Goal: Task Accomplishment & Management: Manage account settings

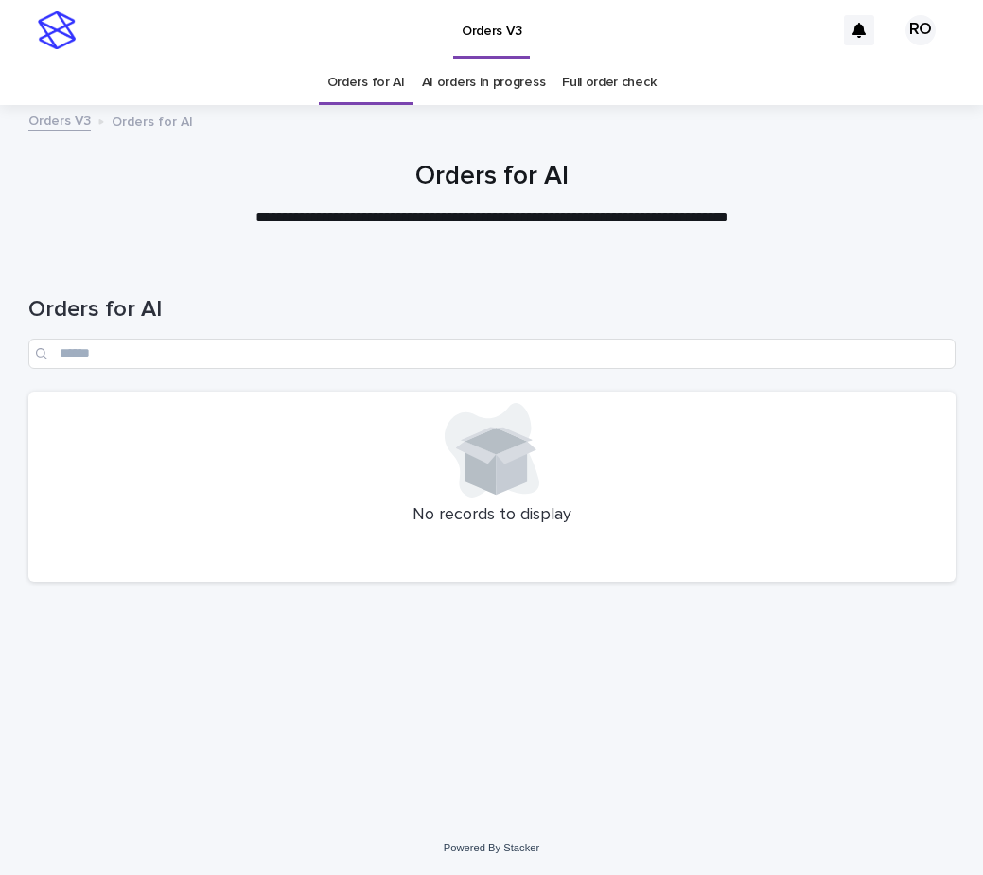
click at [220, 137] on div at bounding box center [491, 186] width 983 height 142
click at [283, 149] on div at bounding box center [491, 186] width 983 height 142
click at [686, 47] on div "Orders V3" at bounding box center [459, 30] width 749 height 61
click at [166, 31] on div "Orders V3" at bounding box center [459, 30] width 749 height 61
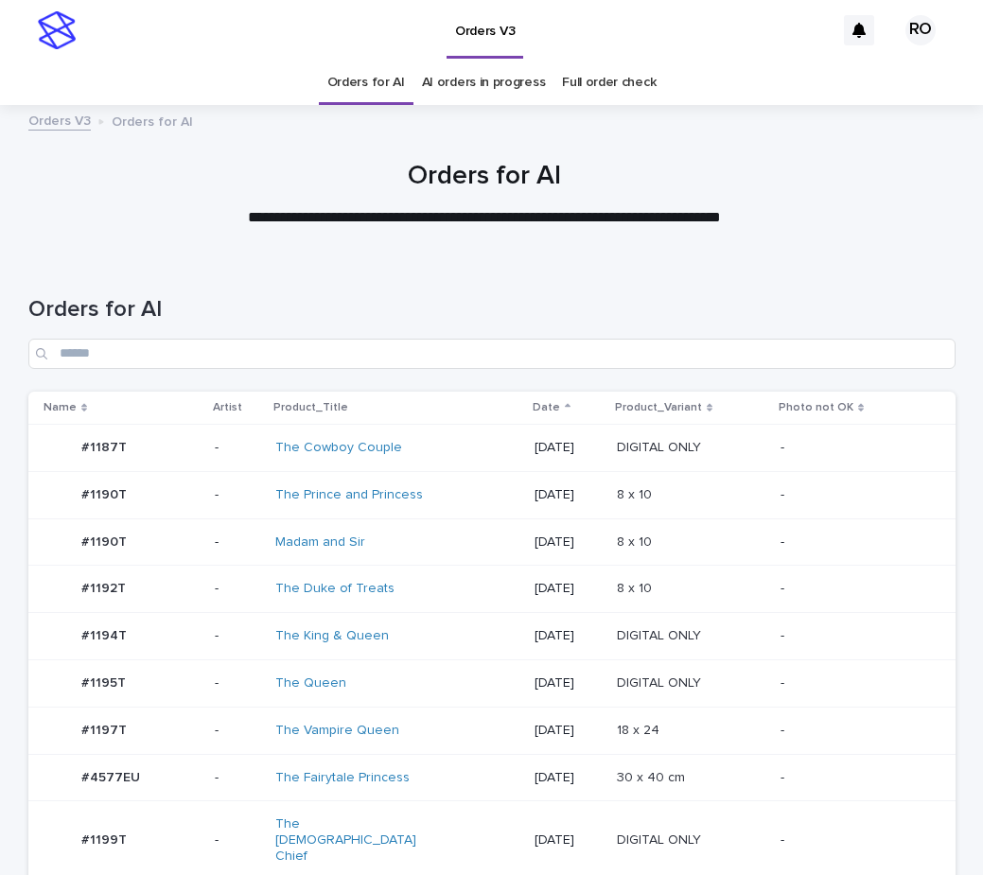
drag, startPoint x: 562, startPoint y: 265, endPoint x: 572, endPoint y: 256, distance: 12.7
click at [565, 262] on div "Orders for AI" at bounding box center [491, 324] width 927 height 133
click at [810, 591] on p "-" at bounding box center [853, 589] width 144 height 16
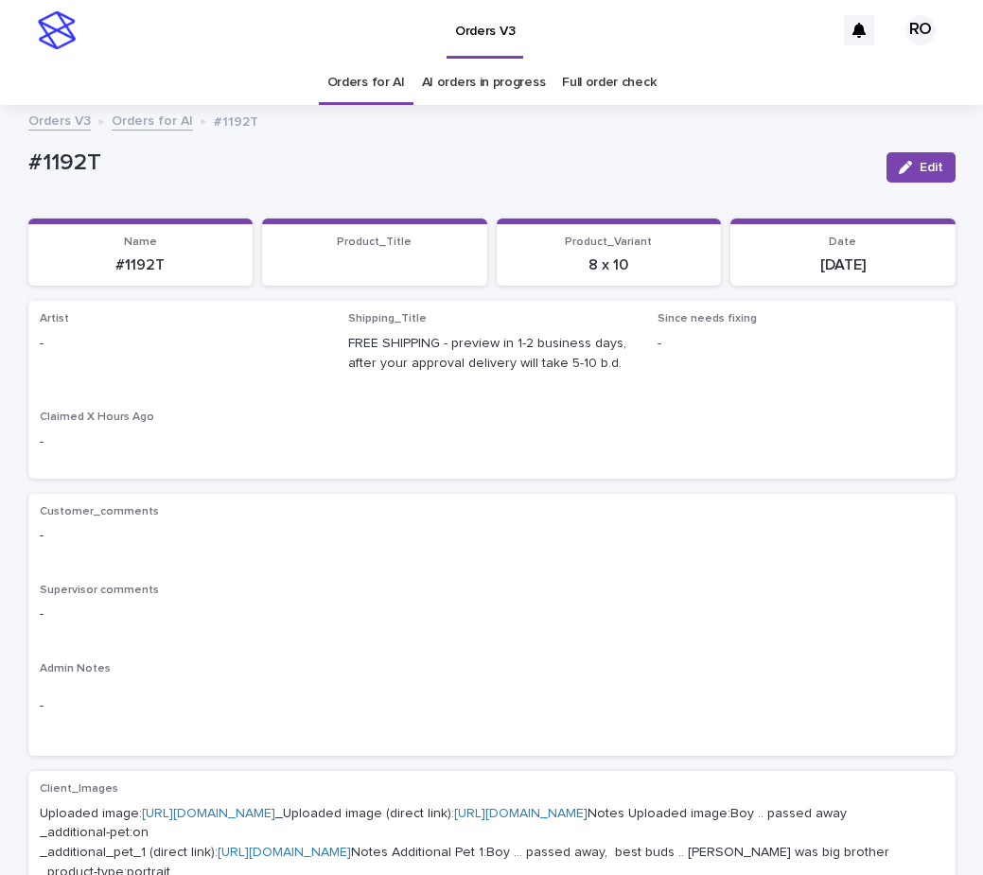
drag, startPoint x: 926, startPoint y: 165, endPoint x: 380, endPoint y: 332, distance: 571.1
click at [925, 164] on span "Edit" at bounding box center [932, 167] width 24 height 13
drag, startPoint x: 305, startPoint y: 348, endPoint x: 284, endPoint y: 352, distance: 21.2
click at [304, 348] on icon at bounding box center [313, 352] width 19 height 19
paste input "**********"
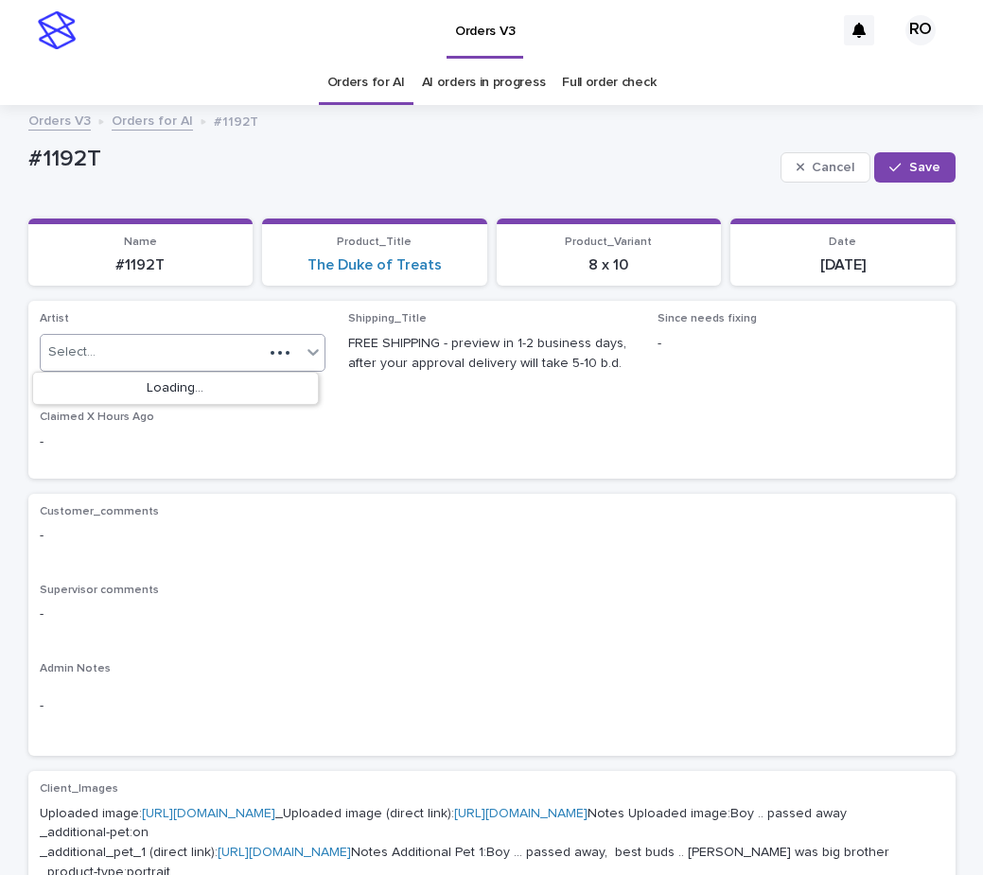
type input "**********"
click at [191, 391] on div "RodolfoLucero" at bounding box center [175, 389] width 285 height 33
click at [884, 171] on button "Save" at bounding box center [914, 167] width 80 height 30
click at [700, 524] on div "-" at bounding box center [492, 534] width 905 height 24
drag, startPoint x: 126, startPoint y: 162, endPoint x: -5, endPoint y: 150, distance: 131.1
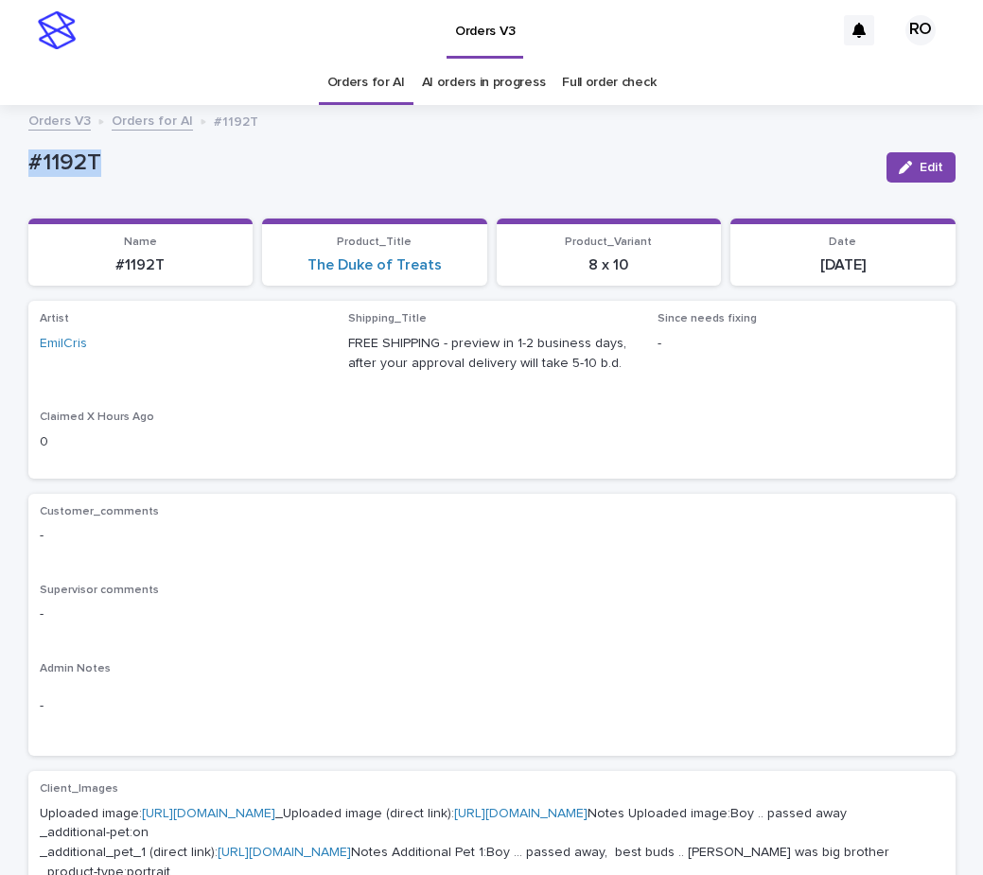
click at [0, 150] on html "Orders V3 RO Orders for AI AI orders in progress Full order check Orders V3 Ord…" at bounding box center [491, 437] width 983 height 875
copy p "#1192T"
click at [718, 666] on p "Admin Notes" at bounding box center [492, 668] width 905 height 13
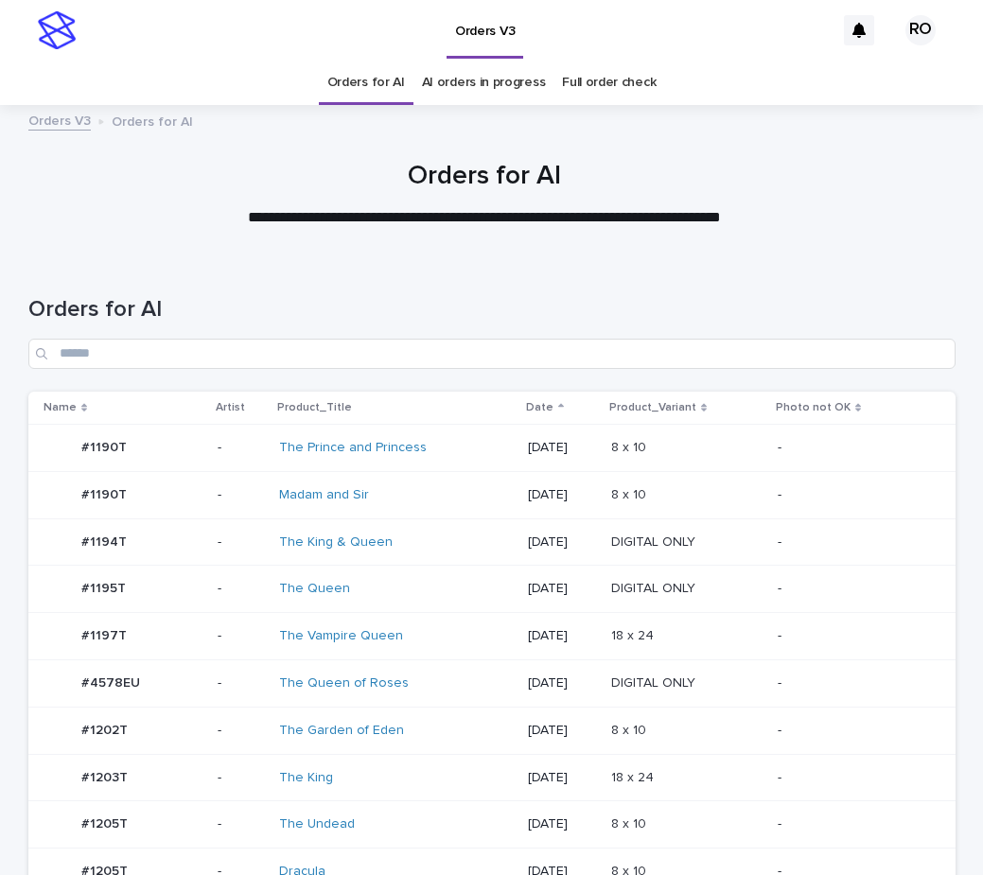
click at [812, 828] on p "-" at bounding box center [852, 825] width 148 height 16
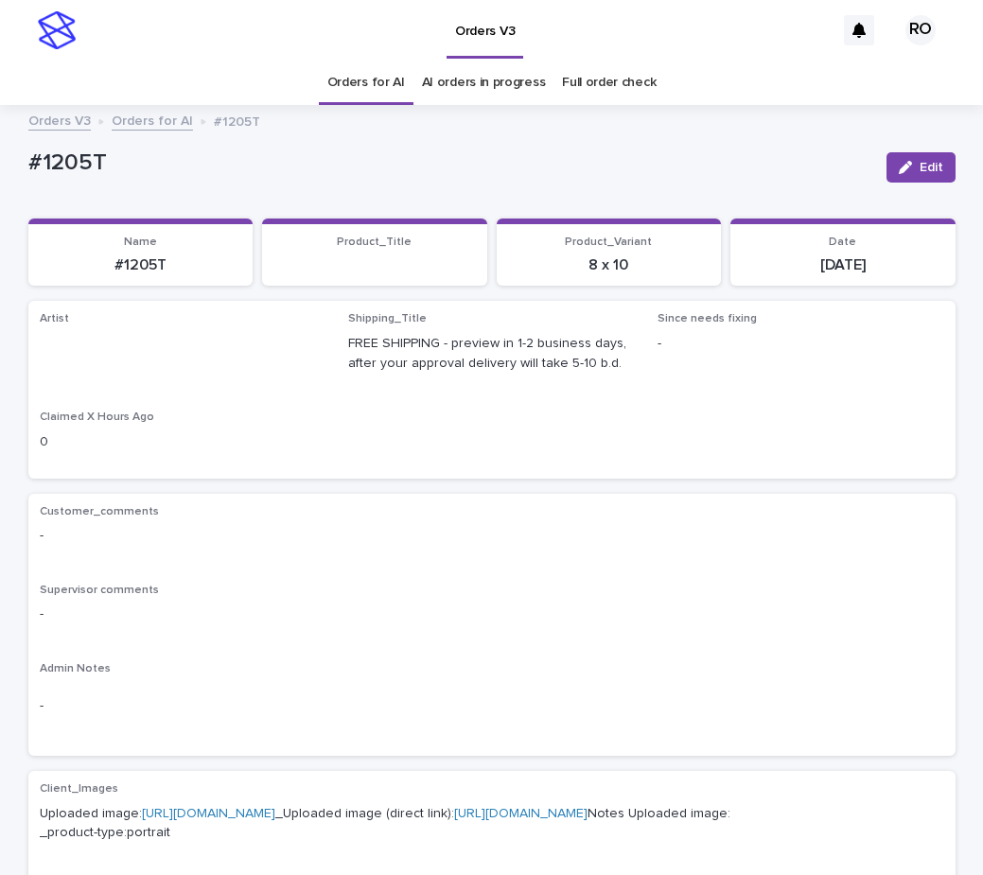
drag, startPoint x: 925, startPoint y: 167, endPoint x: 375, endPoint y: 317, distance: 570.6
click at [922, 168] on span "Edit" at bounding box center [932, 167] width 24 height 13
drag, startPoint x: 795, startPoint y: 171, endPoint x: 560, endPoint y: 131, distance: 238.2
click at [797, 171] on icon "button" at bounding box center [801, 167] width 9 height 13
drag, startPoint x: 112, startPoint y: 161, endPoint x: 5, endPoint y: 155, distance: 107.1
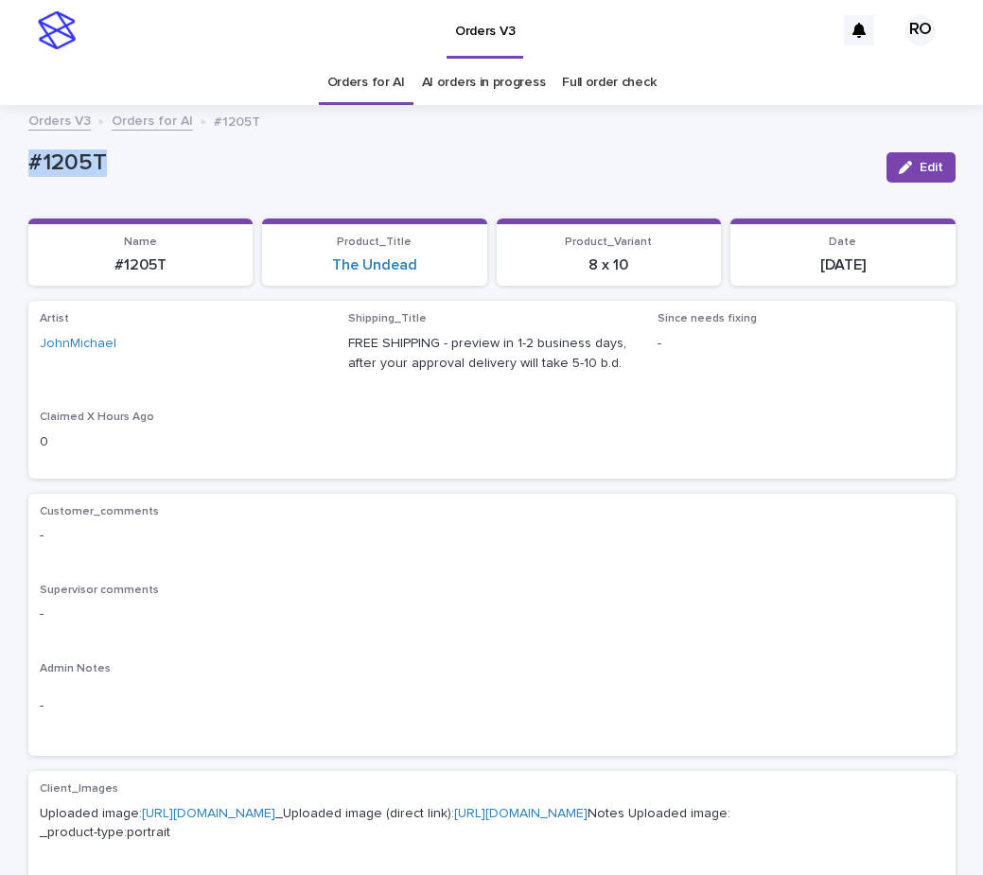
copy p "#1205T"
click at [794, 579] on div "Customer_comments - Supervisor comments - Admin Notes -" at bounding box center [492, 625] width 905 height 240
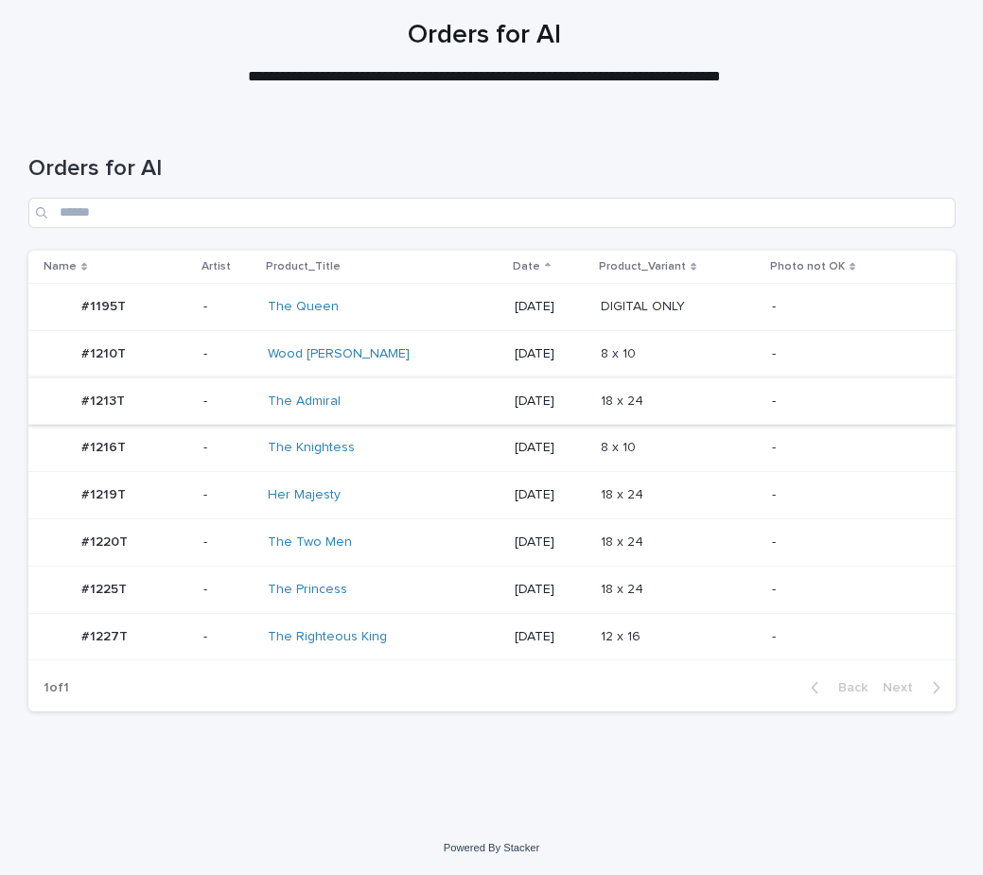
scroll to position [141, 0]
click at [727, 545] on p at bounding box center [679, 543] width 156 height 16
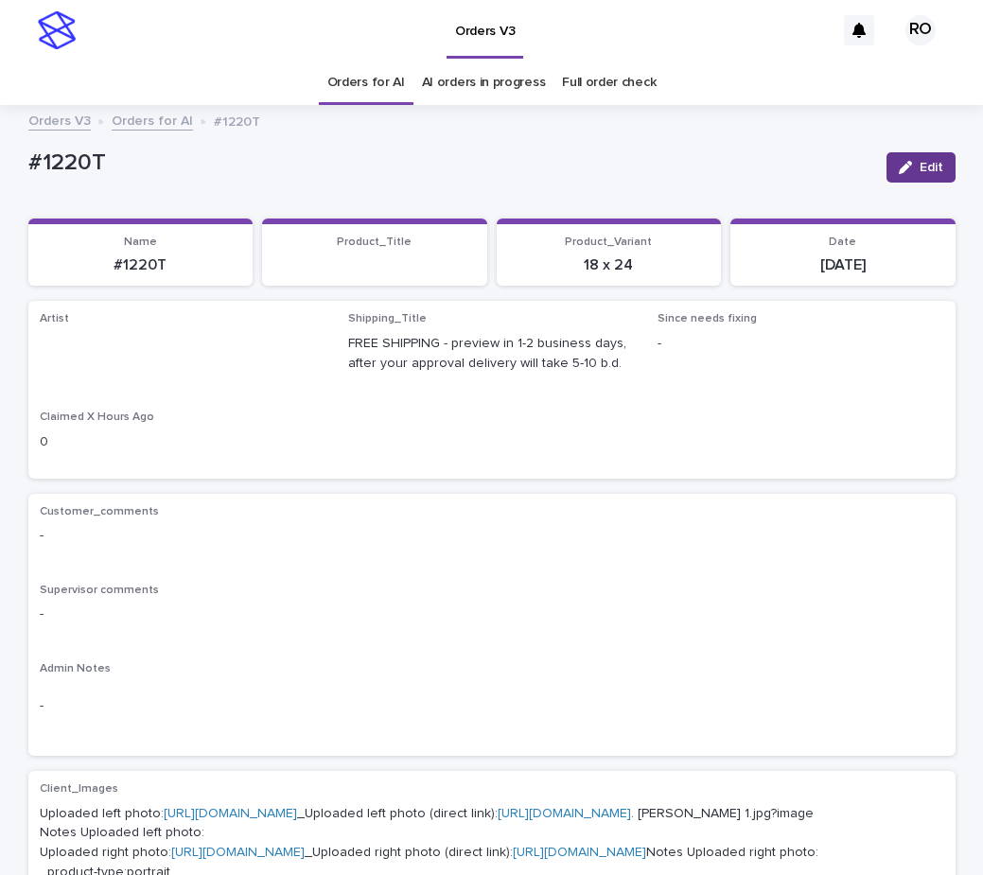
drag, startPoint x: 924, startPoint y: 169, endPoint x: 540, endPoint y: 198, distance: 385.2
click at [924, 170] on span "Edit" at bounding box center [932, 167] width 24 height 13
click at [367, 85] on link "Orders for AI" at bounding box center [366, 83] width 78 height 44
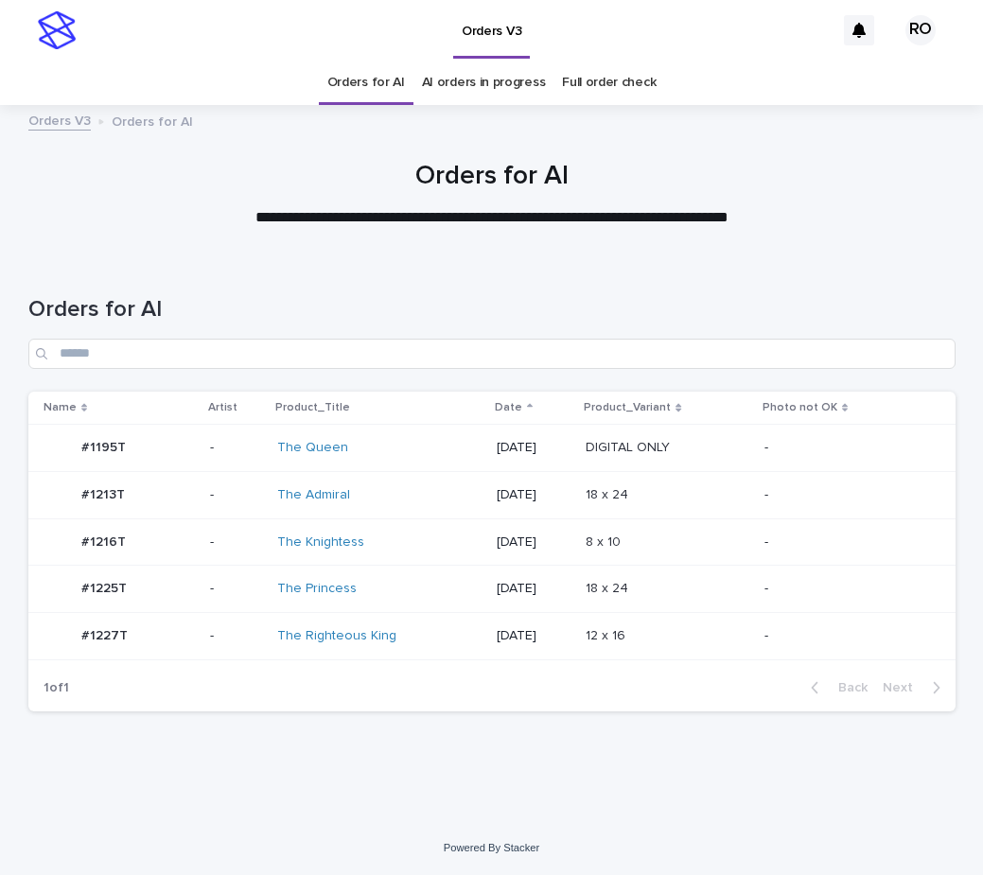
click at [791, 501] on p "-" at bounding box center [844, 495] width 158 height 16
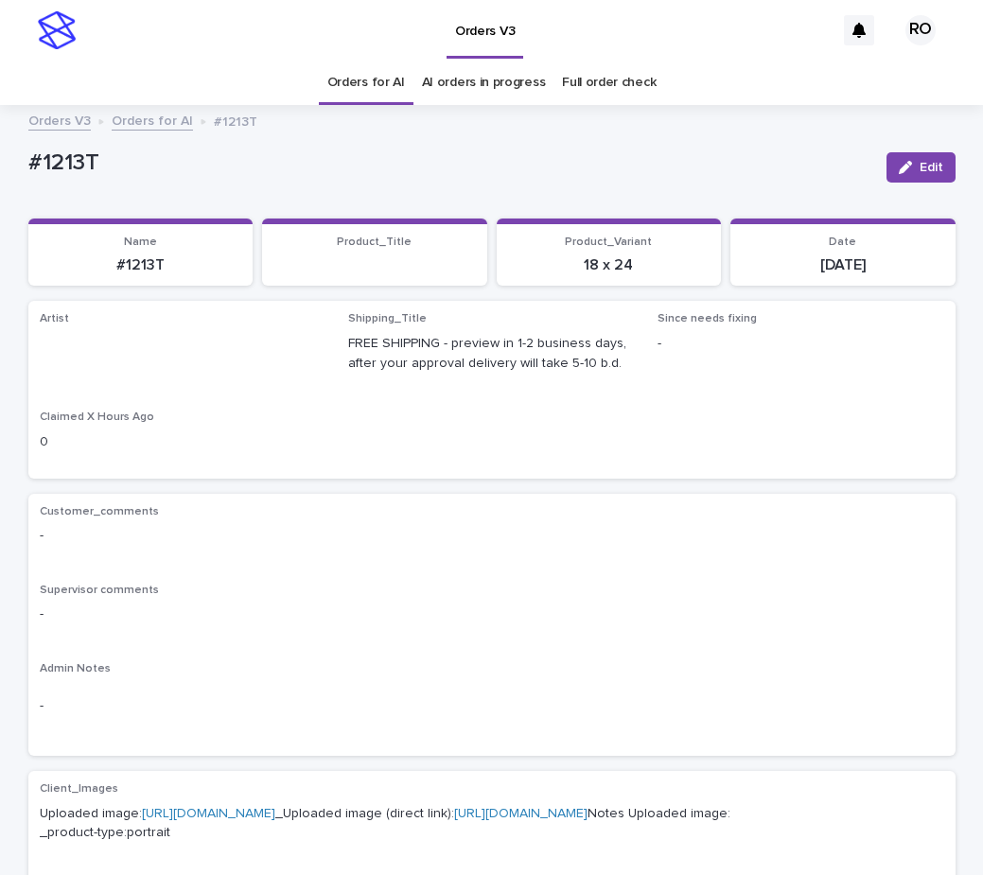
drag, startPoint x: 913, startPoint y: 169, endPoint x: 417, endPoint y: 272, distance: 506.2
click at [911, 169] on button "Edit" at bounding box center [921, 167] width 69 height 30
click at [364, 79] on link "Orders for AI" at bounding box center [366, 83] width 78 height 44
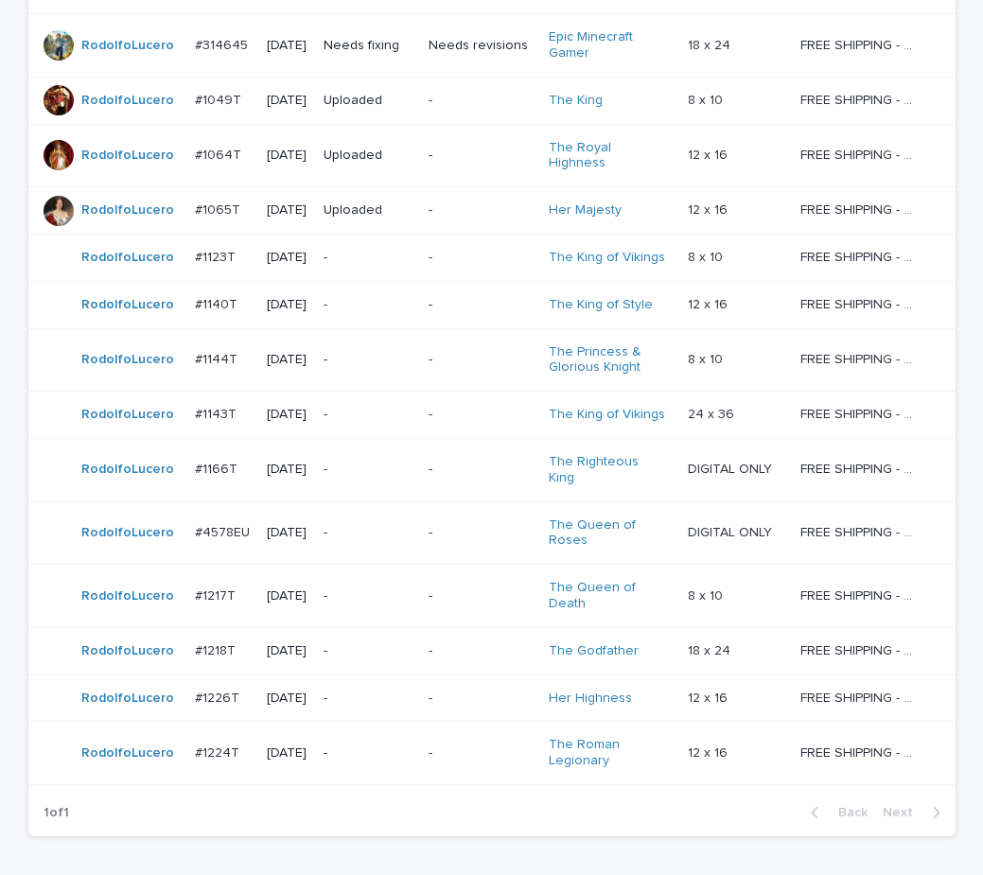
scroll to position [568, 0]
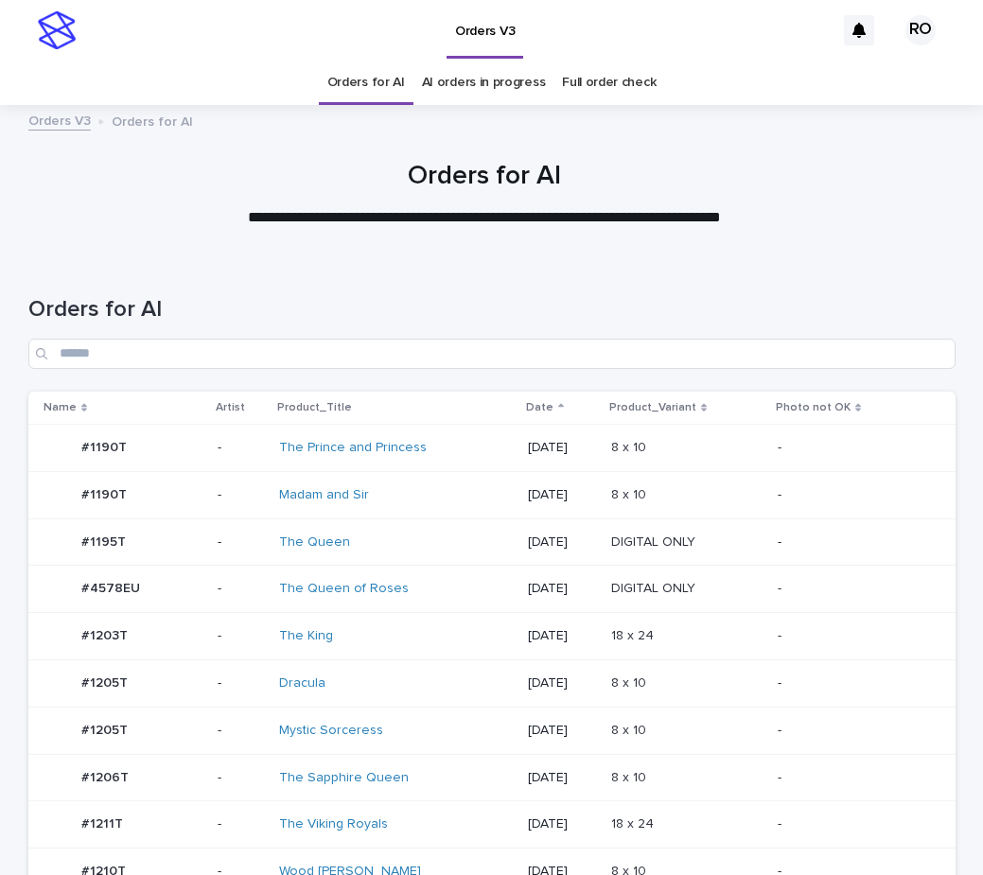
click at [757, 590] on p at bounding box center [686, 589] width 151 height 16
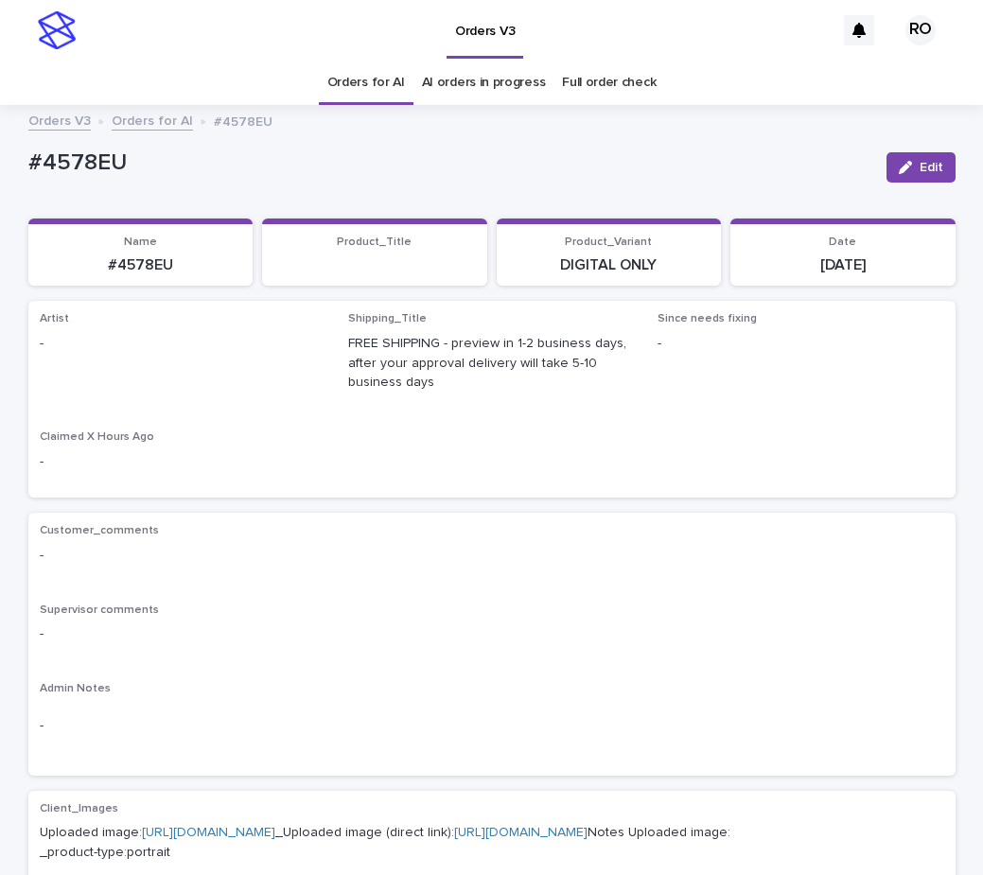
drag, startPoint x: 913, startPoint y: 172, endPoint x: 318, endPoint y: 375, distance: 628.7
click at [911, 173] on button "Edit" at bounding box center [921, 167] width 69 height 30
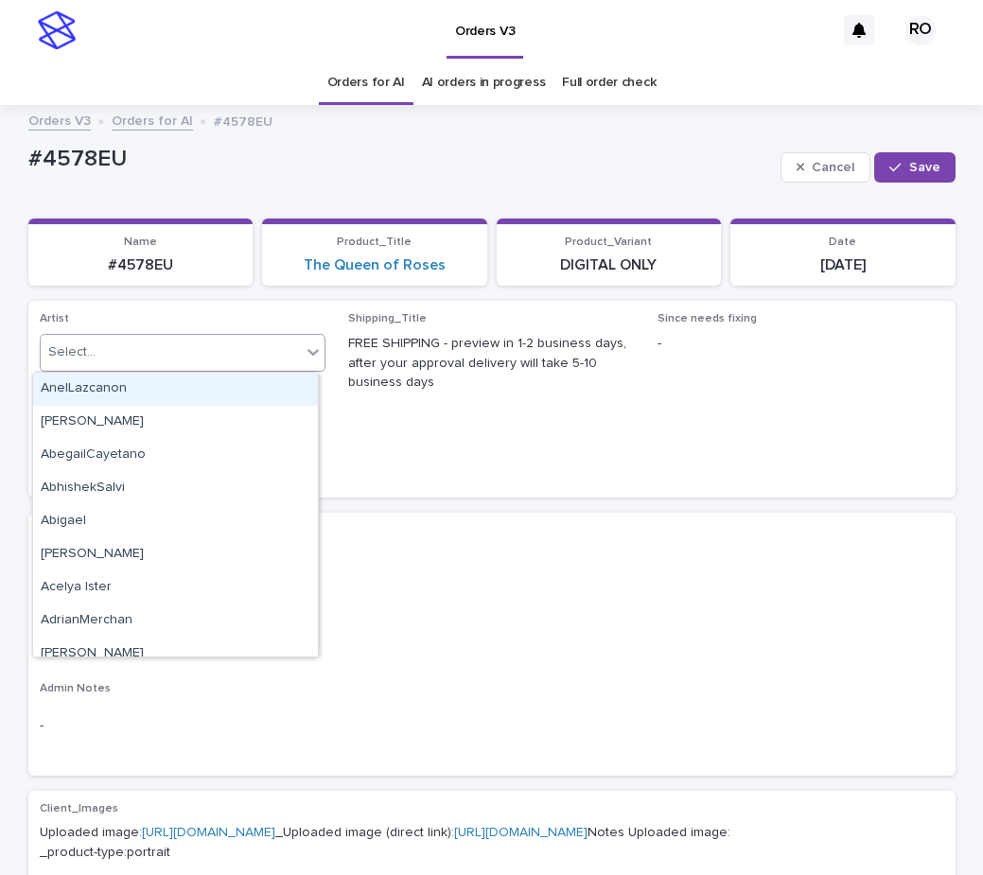
paste input "**********"
type input "**********"
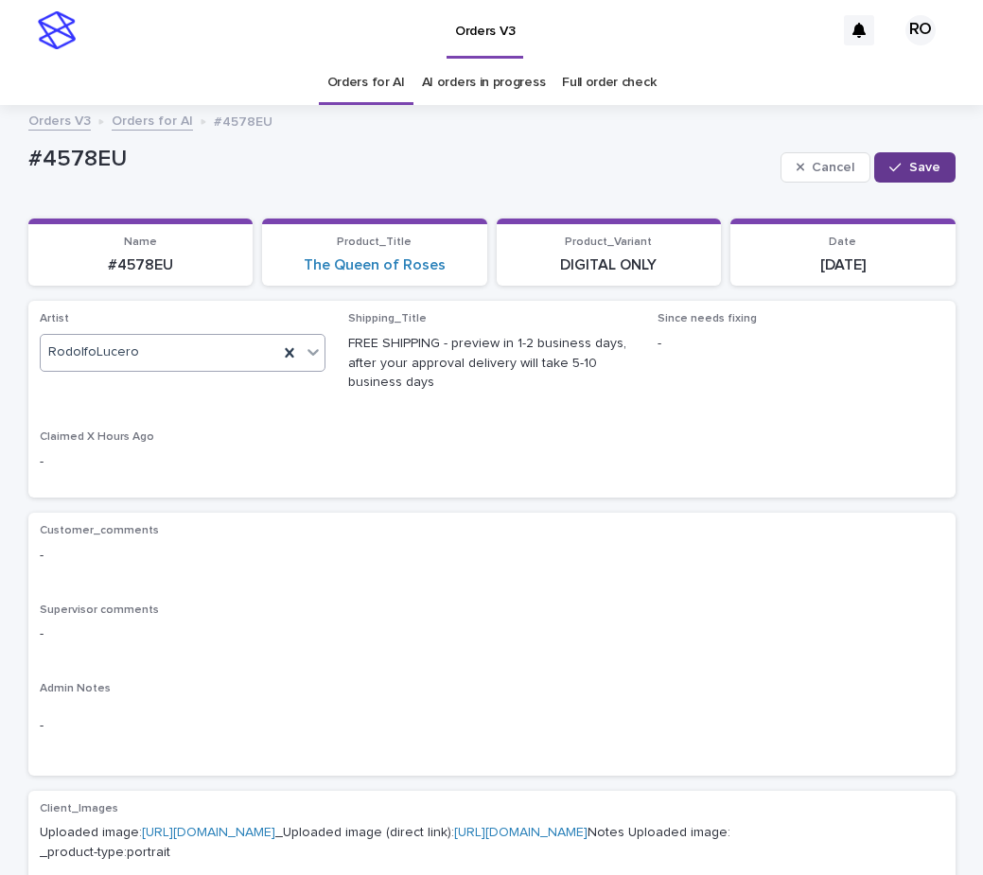
click at [909, 163] on span "Save" at bounding box center [924, 167] width 31 height 13
drag, startPoint x: 202, startPoint y: 273, endPoint x: 77, endPoint y: 274, distance: 125.8
click at [77, 274] on p "#4578EU" at bounding box center [141, 265] width 202 height 18
copy p "#4578EU"
click at [371, 572] on div "Customer_comments -" at bounding box center [492, 552] width 905 height 56
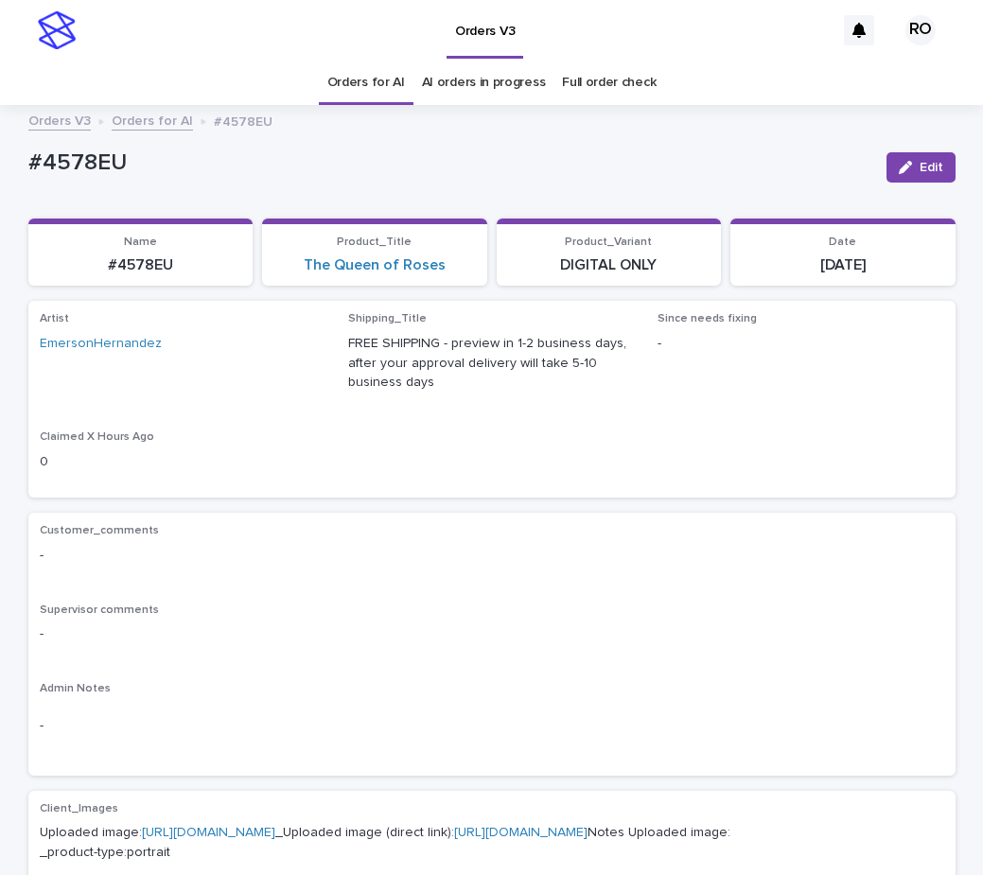
click at [920, 164] on span "Edit" at bounding box center [932, 167] width 24 height 13
click at [304, 354] on icon at bounding box center [313, 352] width 19 height 19
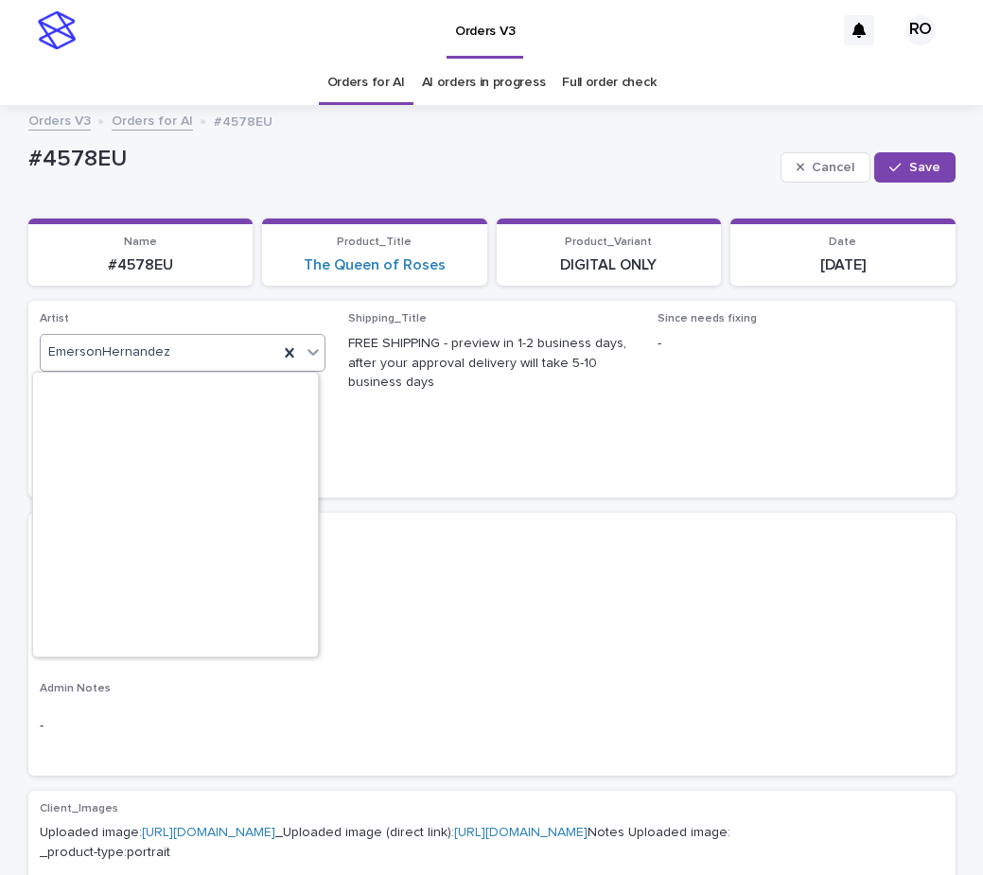
scroll to position [3908, 0]
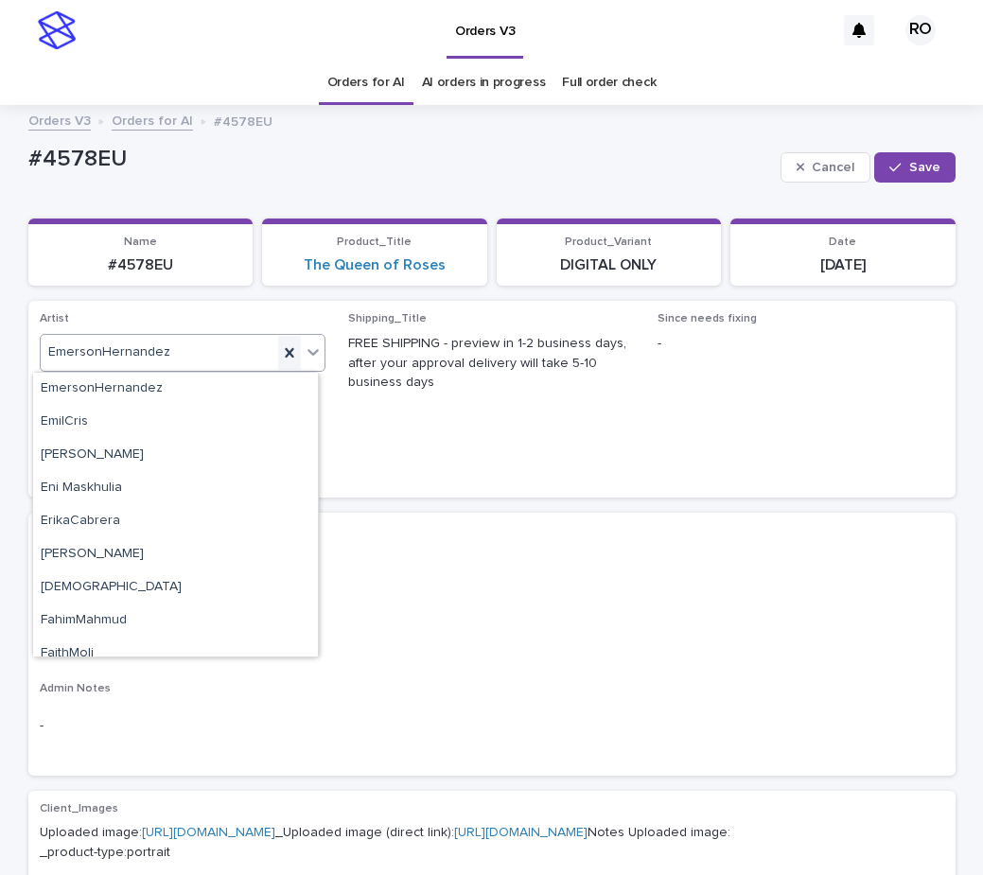
paste input "**********"
type input "**********"
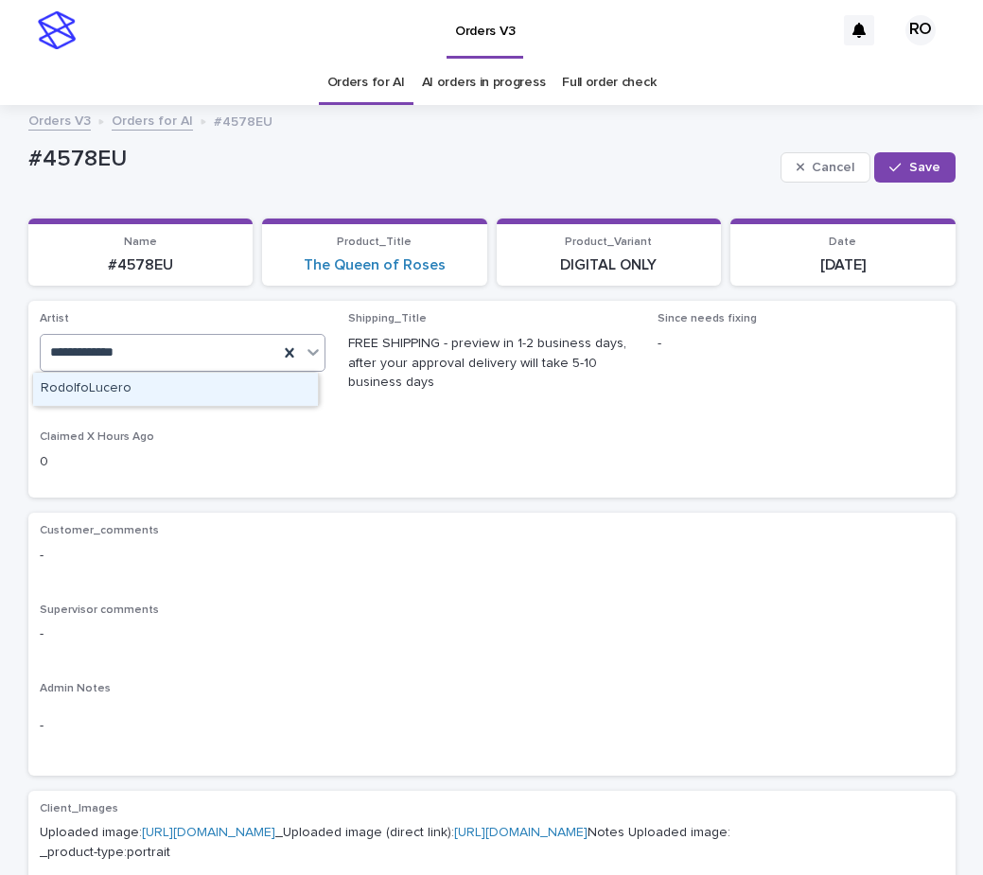
click at [271, 400] on div "RodolfoLucero" at bounding box center [175, 389] width 285 height 33
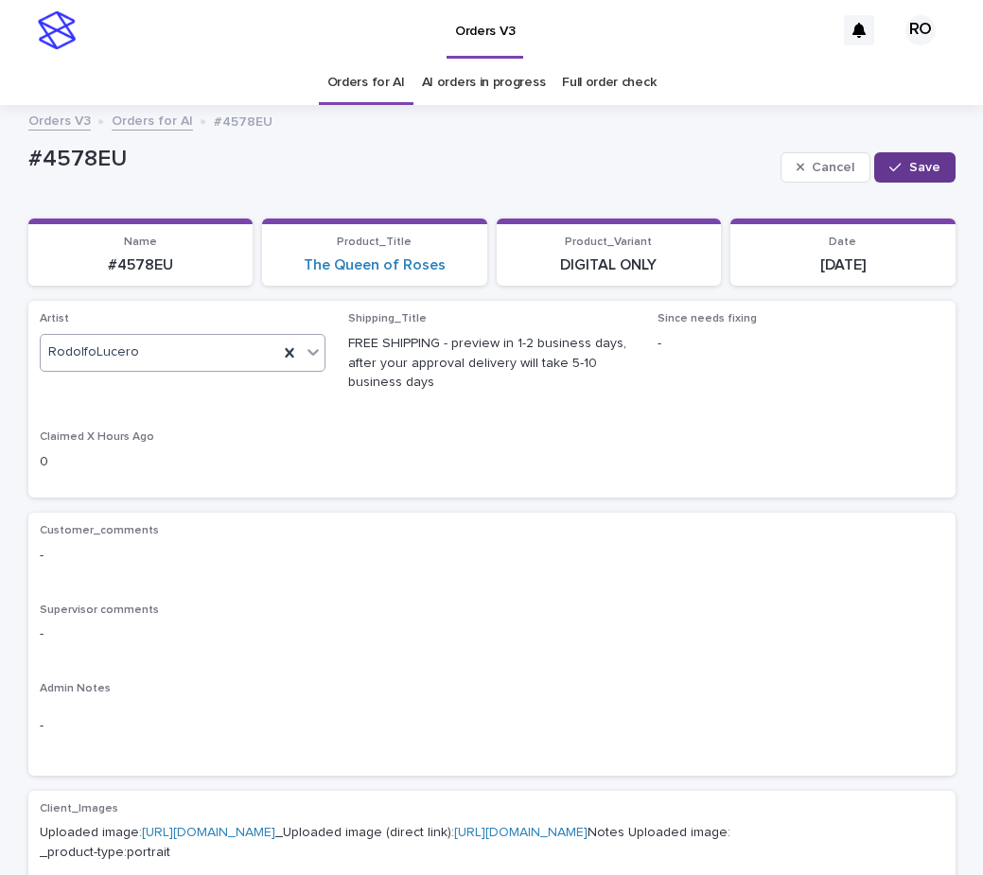
click at [916, 172] on span "Save" at bounding box center [924, 167] width 31 height 13
click at [732, 44] on div "Orders V3" at bounding box center [459, 30] width 749 height 61
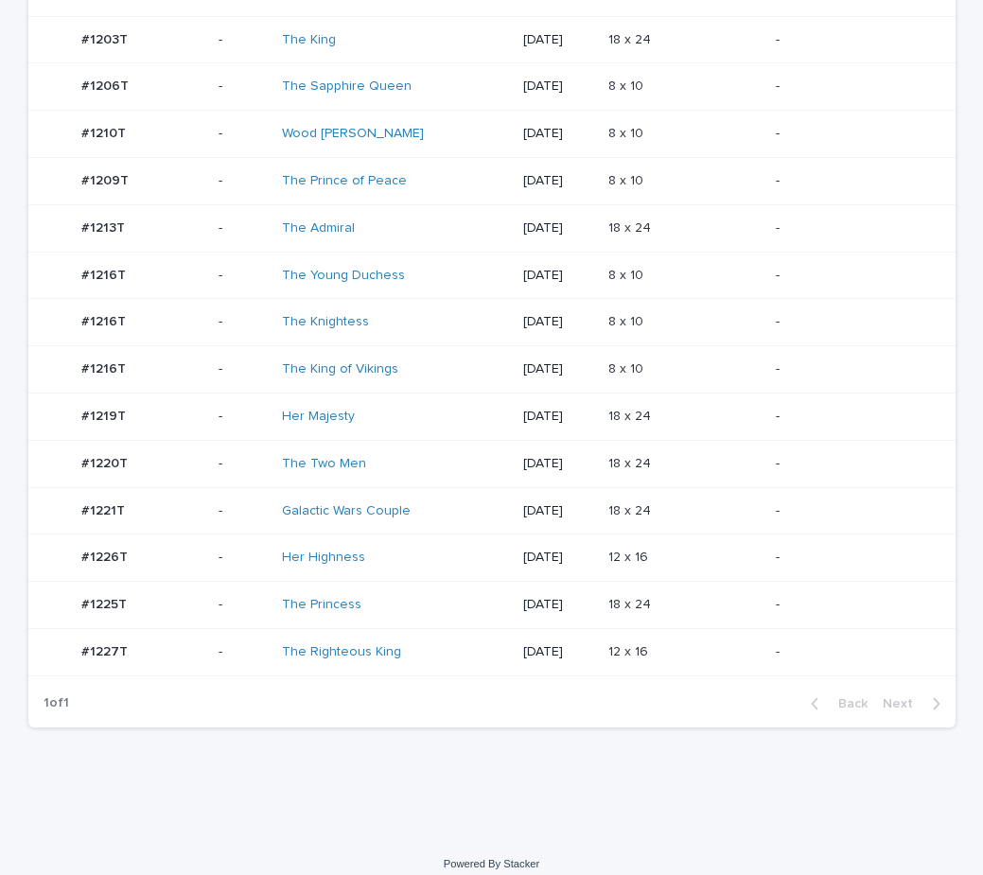
scroll to position [519, 0]
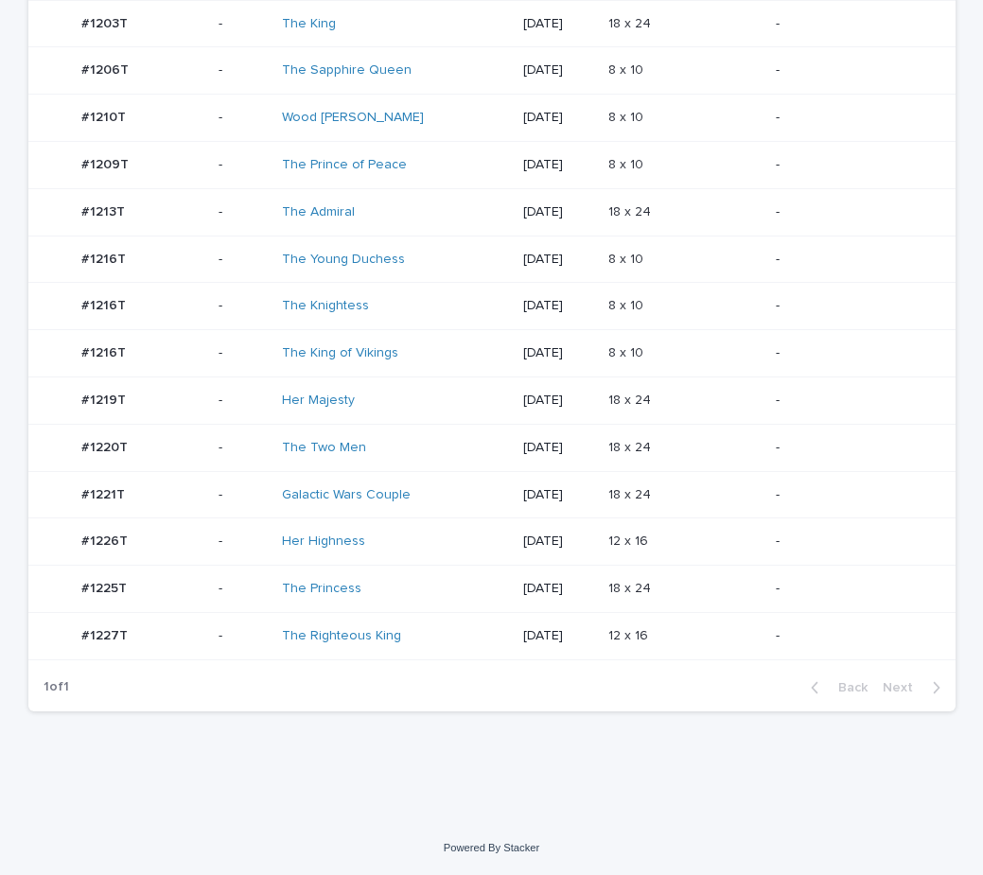
click at [790, 488] on p "-" at bounding box center [851, 495] width 150 height 16
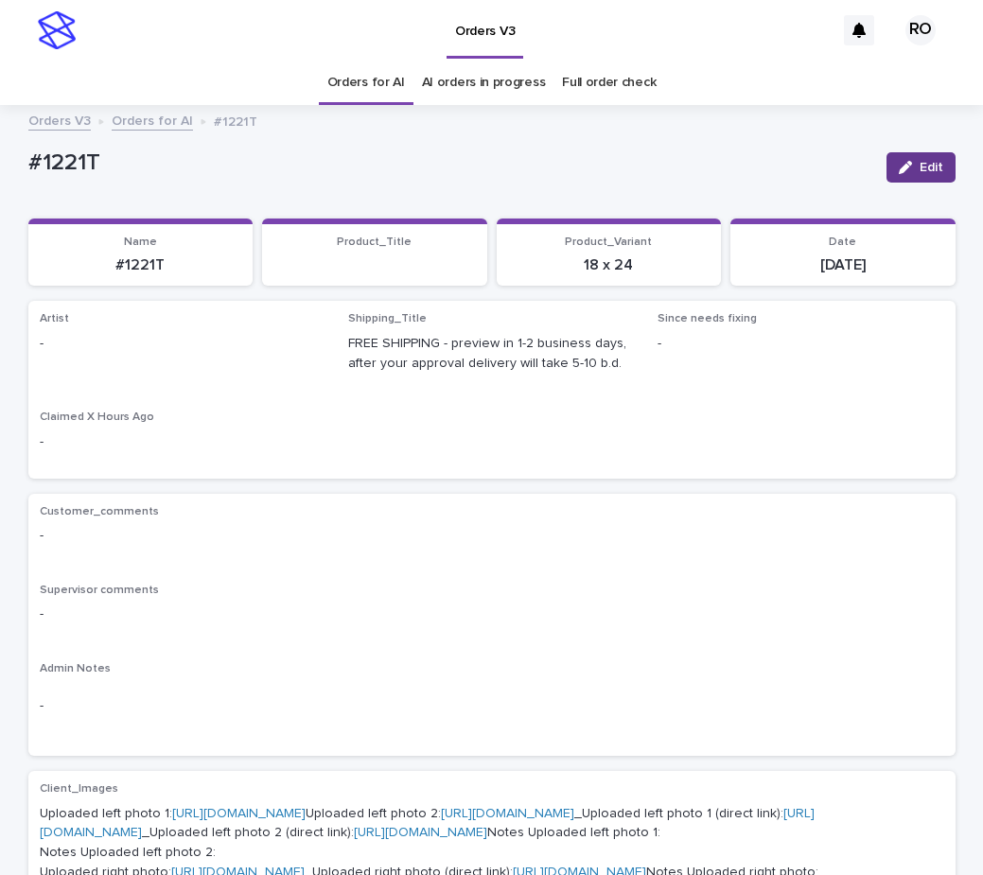
click at [905, 168] on icon "button" at bounding box center [905, 167] width 13 height 13
click at [304, 354] on icon at bounding box center [313, 352] width 19 height 19
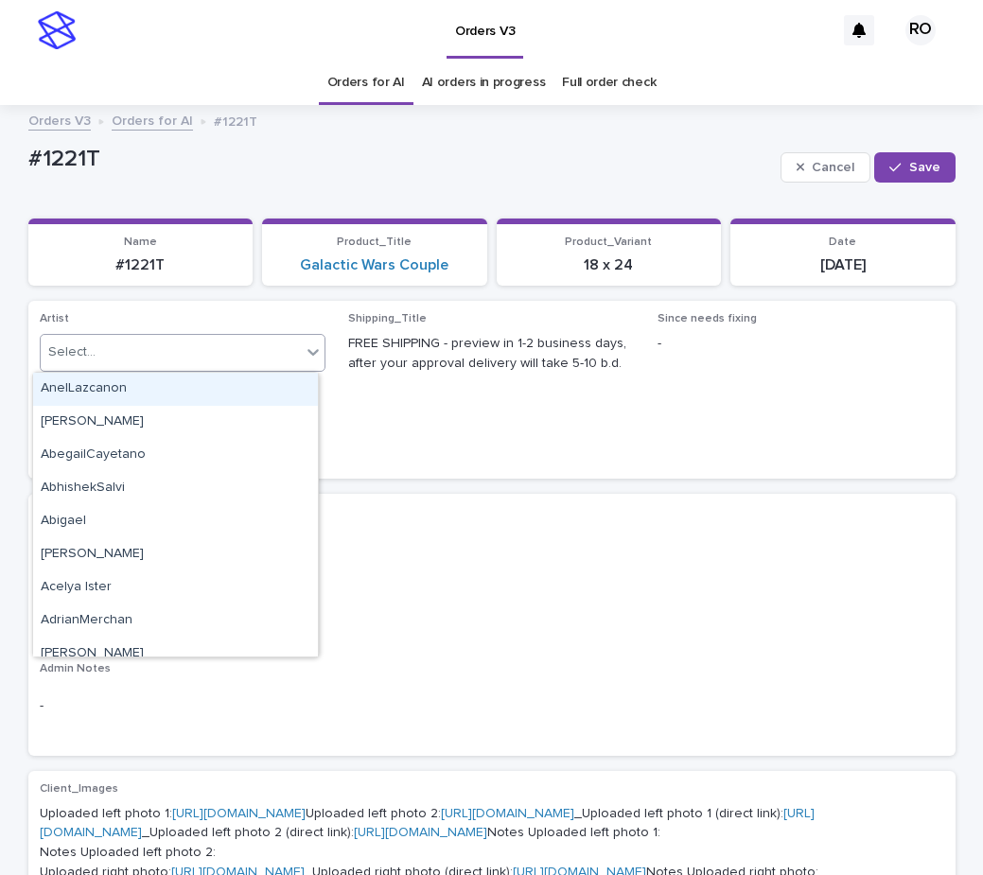
paste input "**********"
type input "**********"
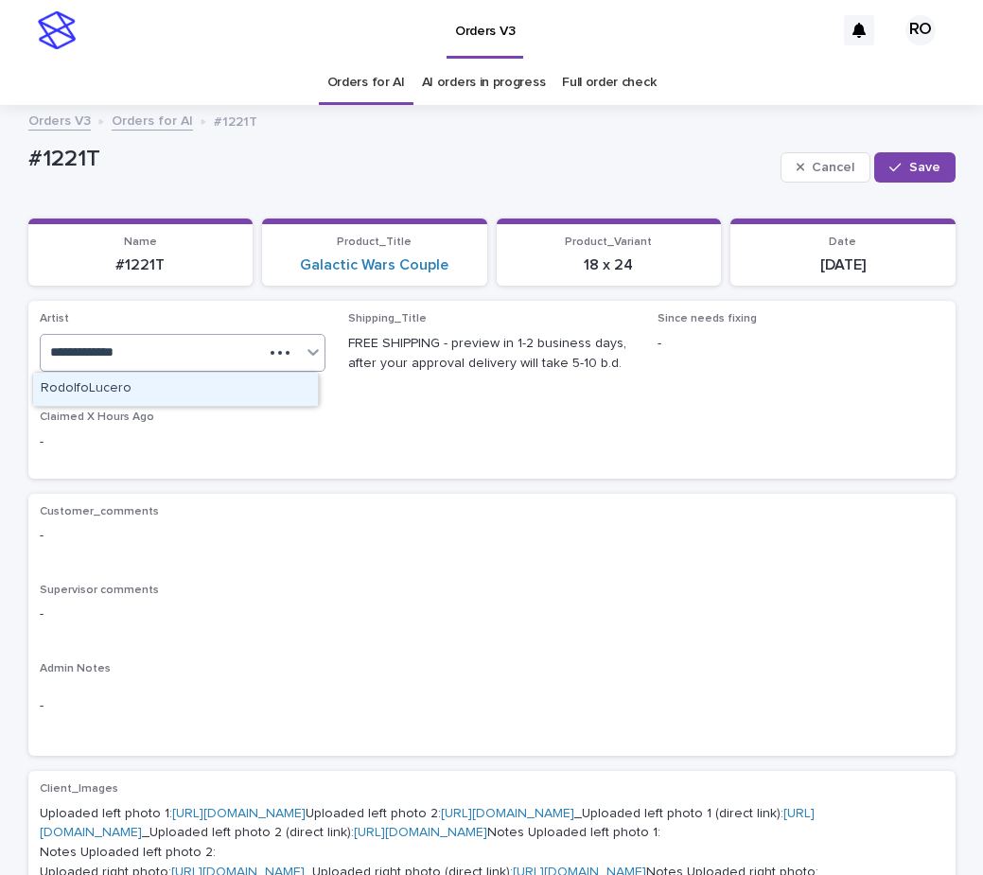
click at [269, 391] on div "RodolfoLucero" at bounding box center [175, 389] width 285 height 33
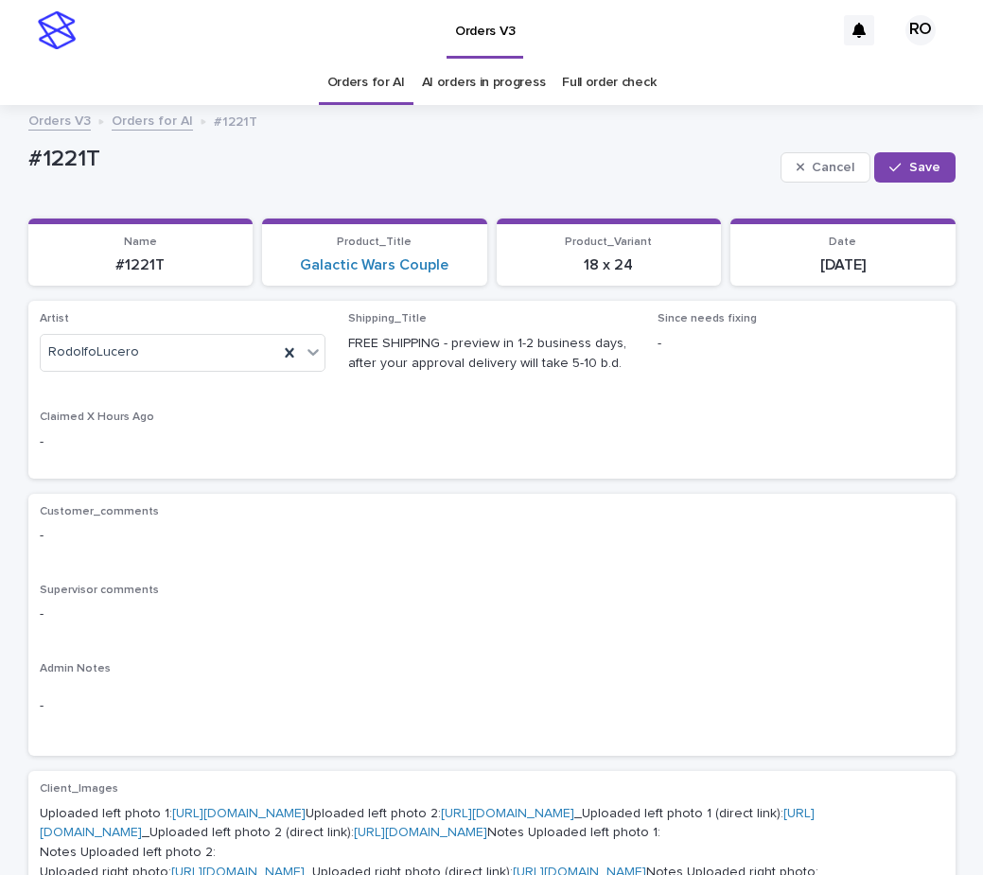
drag, startPoint x: 884, startPoint y: 172, endPoint x: 979, endPoint y: 123, distance: 107.5
click at [885, 172] on button "Save" at bounding box center [914, 167] width 80 height 30
drag, startPoint x: 120, startPoint y: 165, endPoint x: -9, endPoint y: 165, distance: 128.7
click at [0, 165] on html "Orders V3 RO Orders for AI AI orders in progress Full order check Orders V3 Ord…" at bounding box center [491, 437] width 983 height 875
copy p "#1221T"
